Goal: Task Accomplishment & Management: Complete application form

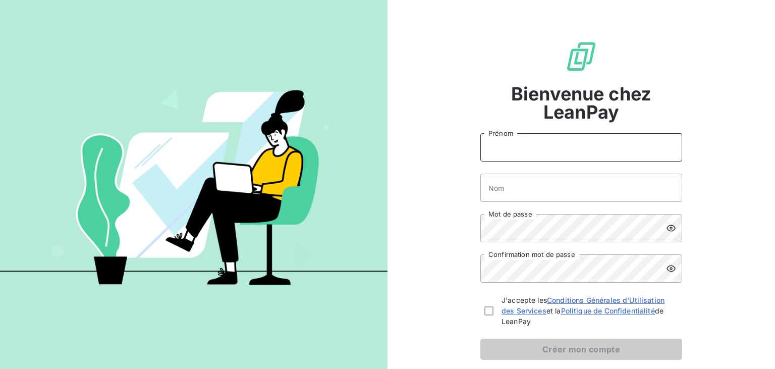
click at [526, 149] on input "Prénom" at bounding box center [581, 147] width 202 height 28
type input "Jaï"
click at [554, 189] on input "Nom" at bounding box center [581, 188] width 202 height 28
type input "SINELLE"
click at [489, 146] on input "Jaï" at bounding box center [581, 147] width 202 height 28
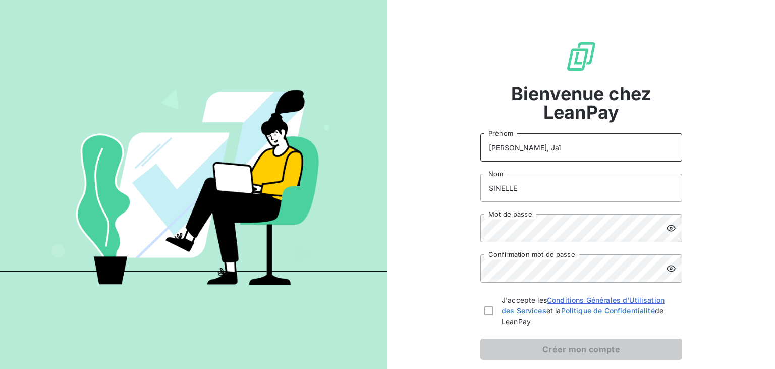
type input "[PERSON_NAME], Jaï"
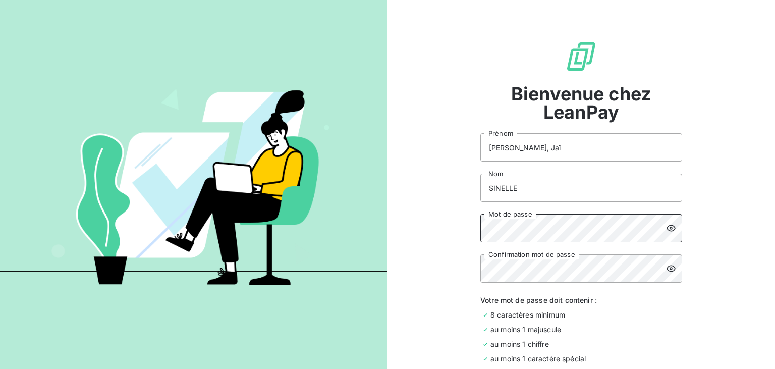
scroll to position [53, 0]
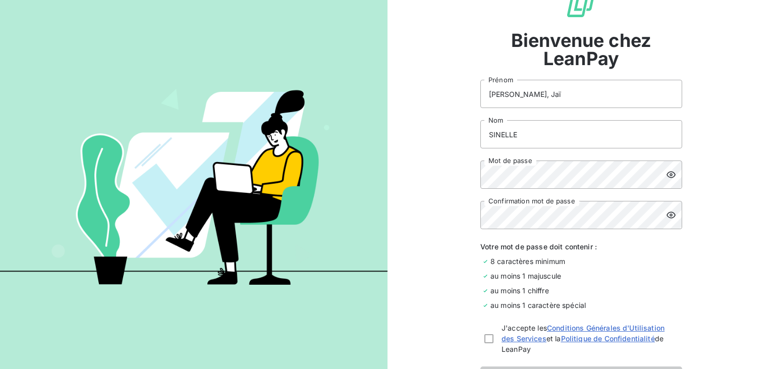
click at [672, 216] on icon at bounding box center [671, 215] width 10 height 10
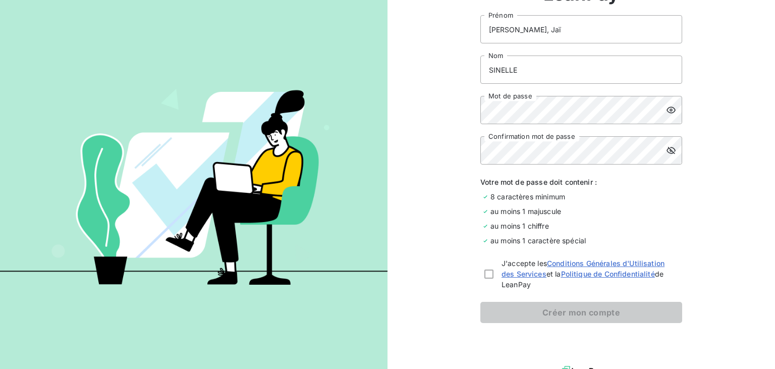
scroll to position [122, 0]
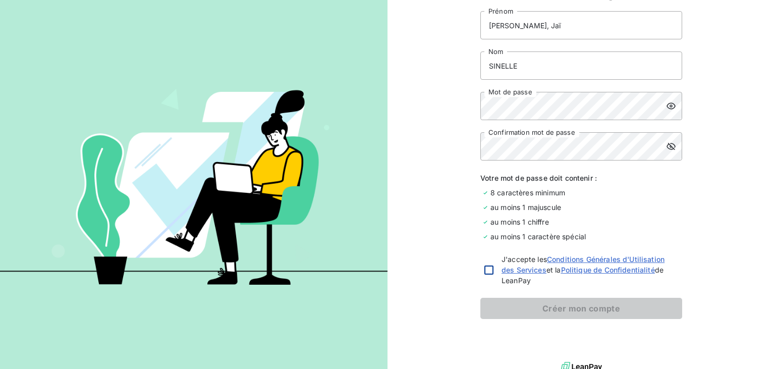
click at [489, 272] on div at bounding box center [488, 269] width 9 height 9
checkbox input "true"
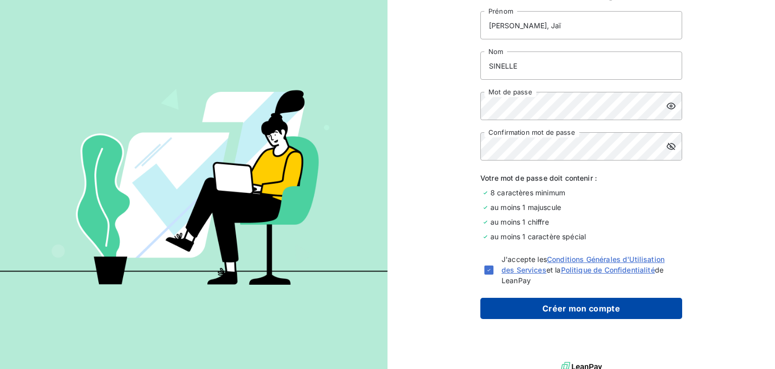
click at [575, 308] on button "Créer mon compte" at bounding box center [581, 308] width 202 height 21
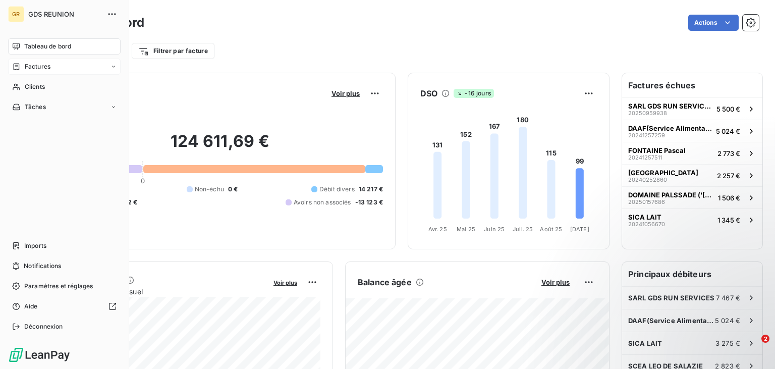
click at [89, 64] on div "Factures" at bounding box center [64, 67] width 112 height 16
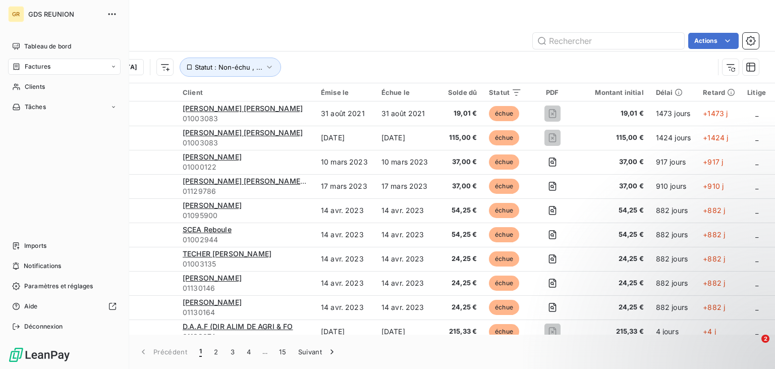
click at [19, 15] on div "GR" at bounding box center [16, 14] width 16 height 16
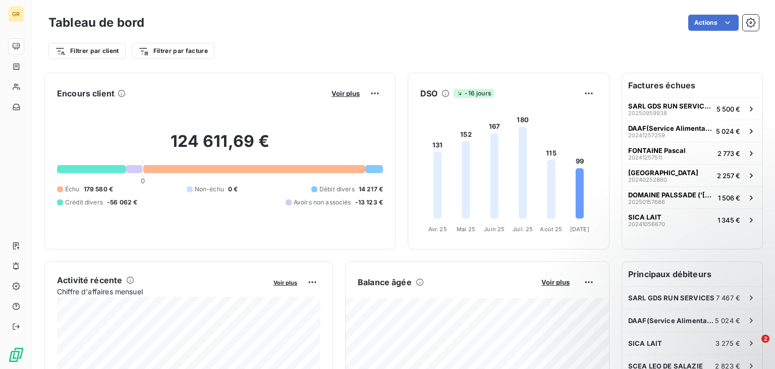
click at [408, 23] on div "Actions" at bounding box center [457, 23] width 602 height 16
